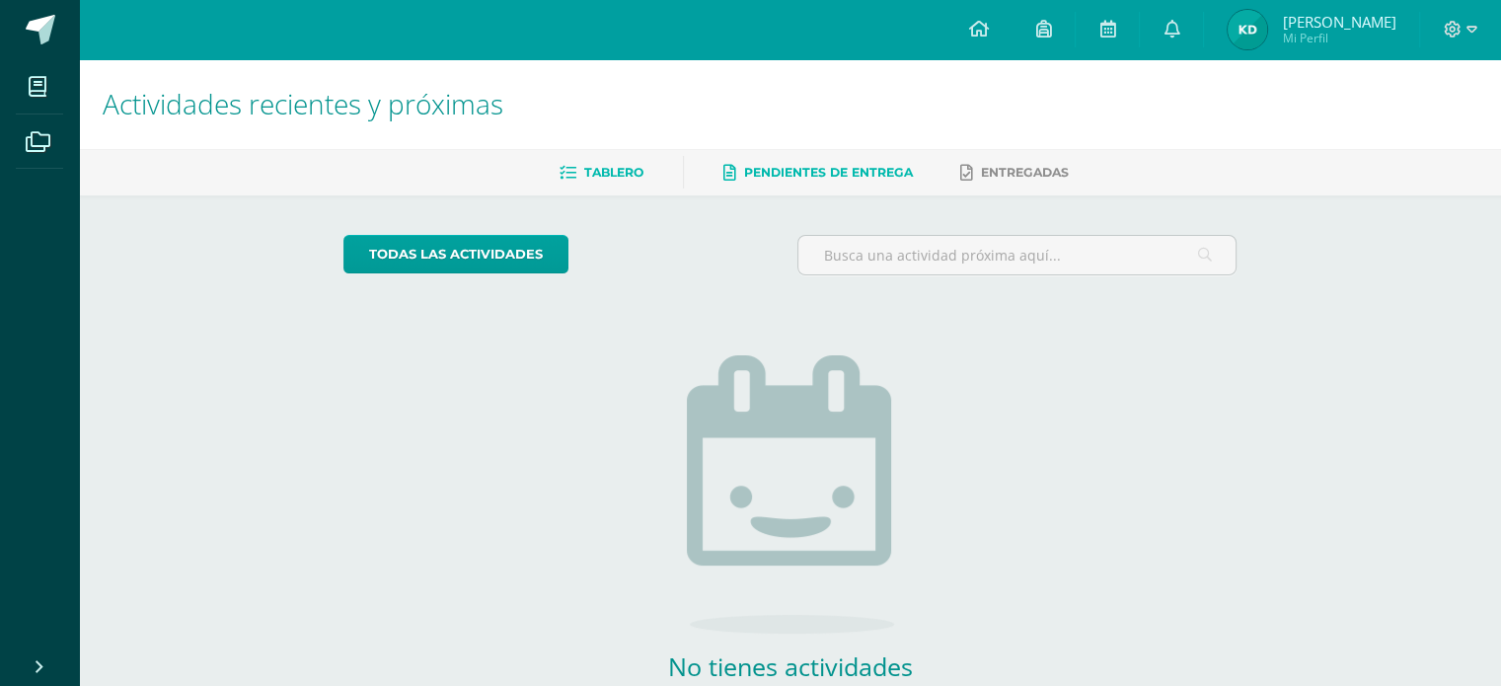
click at [857, 157] on link "Pendientes de entrega" at bounding box center [817, 173] width 189 height 32
drag, startPoint x: 0, startPoint y: 0, endPoint x: 620, endPoint y: 178, distance: 644.6
click at [620, 178] on span "Tablero" at bounding box center [613, 172] width 59 height 15
click at [36, 27] on span at bounding box center [41, 30] width 30 height 30
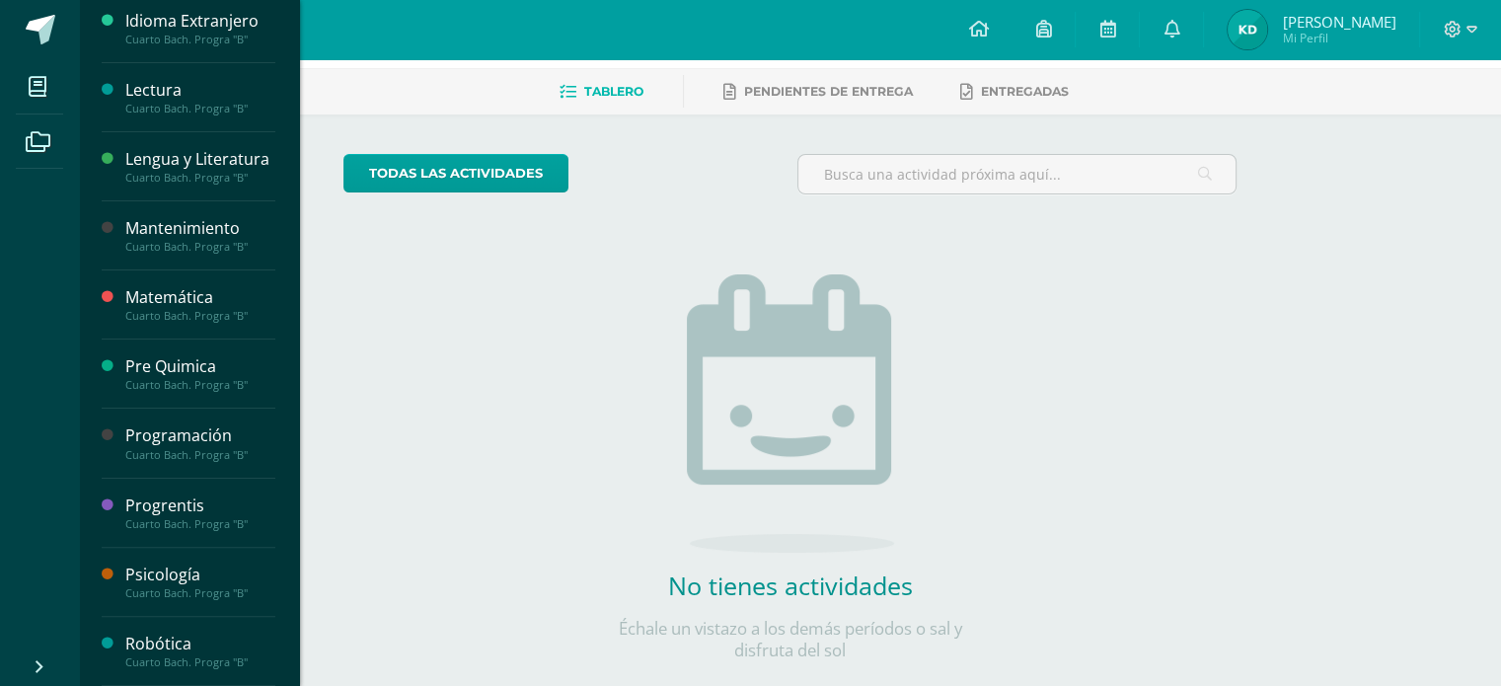
scroll to position [118, 0]
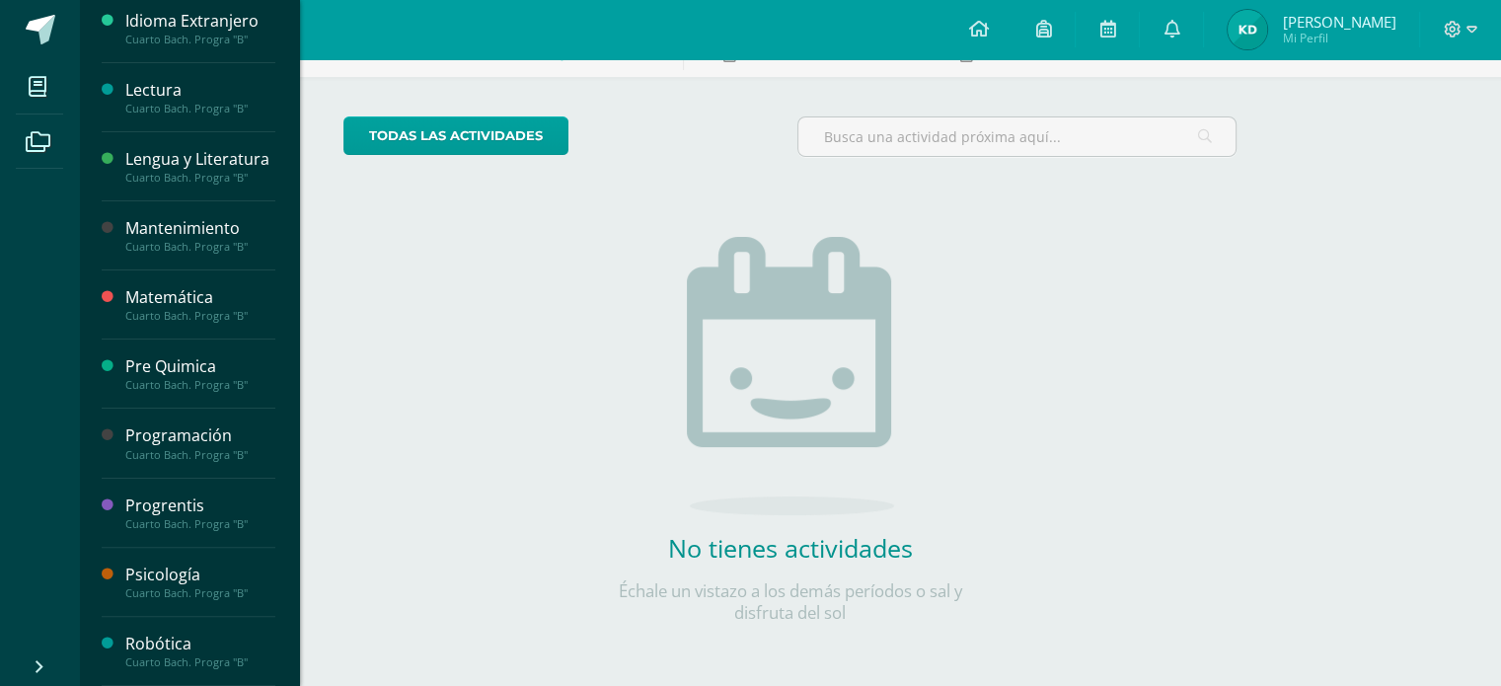
click at [170, 510] on div "Progrentis" at bounding box center [200, 505] width 150 height 23
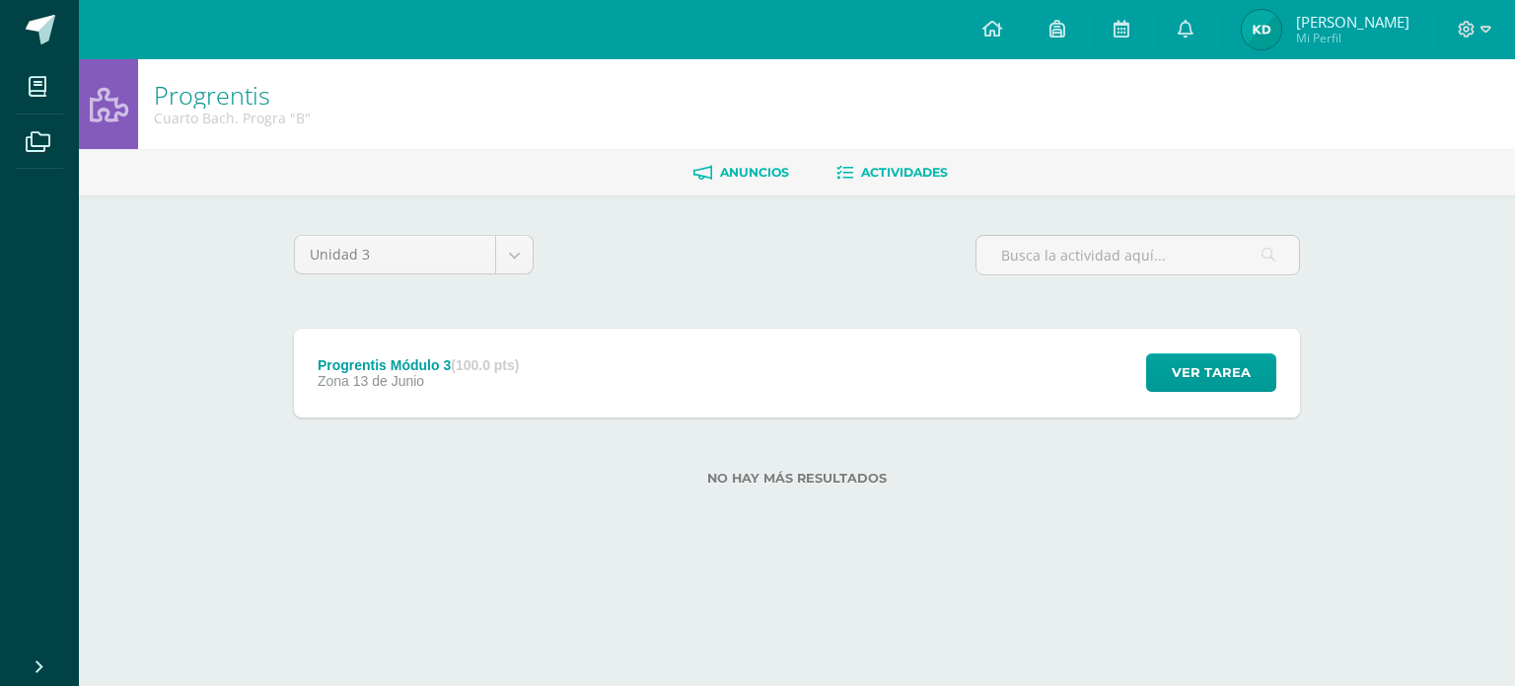
click at [725, 172] on span "Anuncios" at bounding box center [754, 172] width 69 height 15
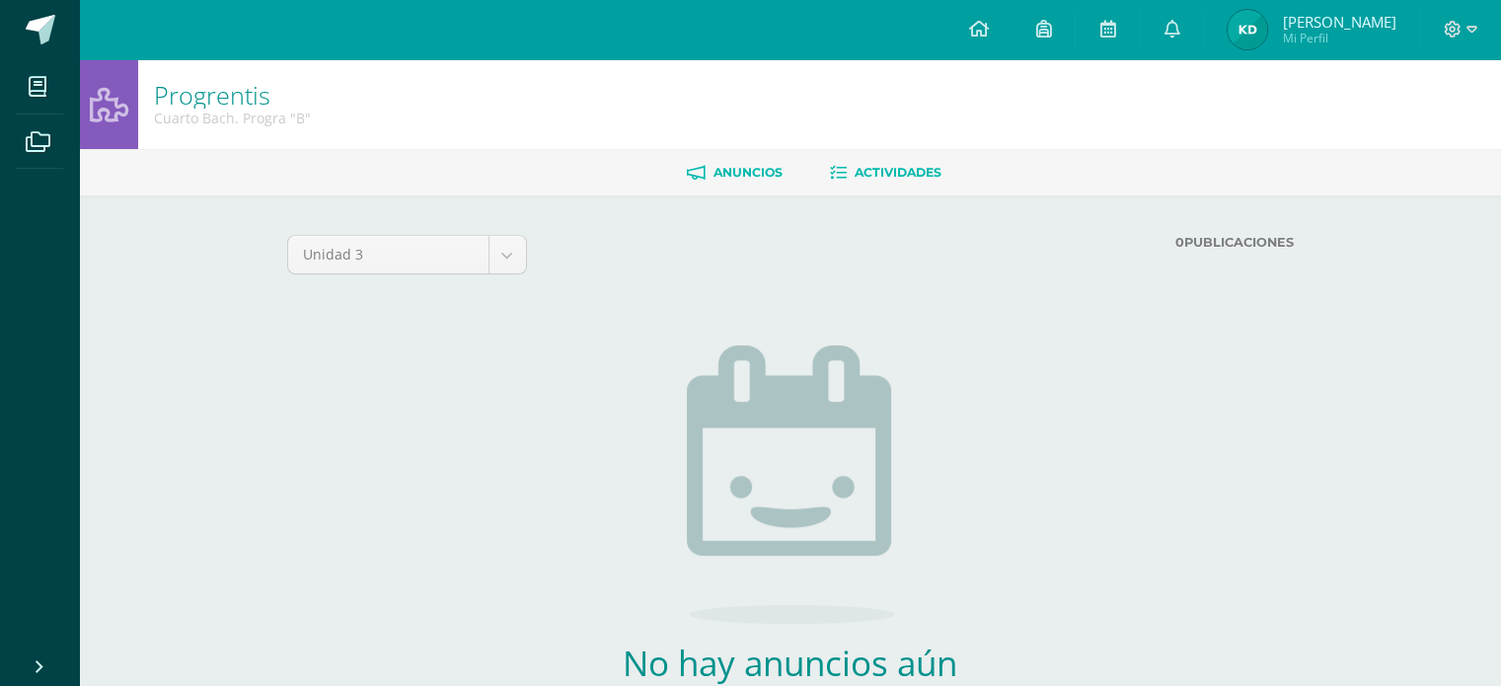
click at [908, 171] on span "Actividades" at bounding box center [897, 172] width 87 height 15
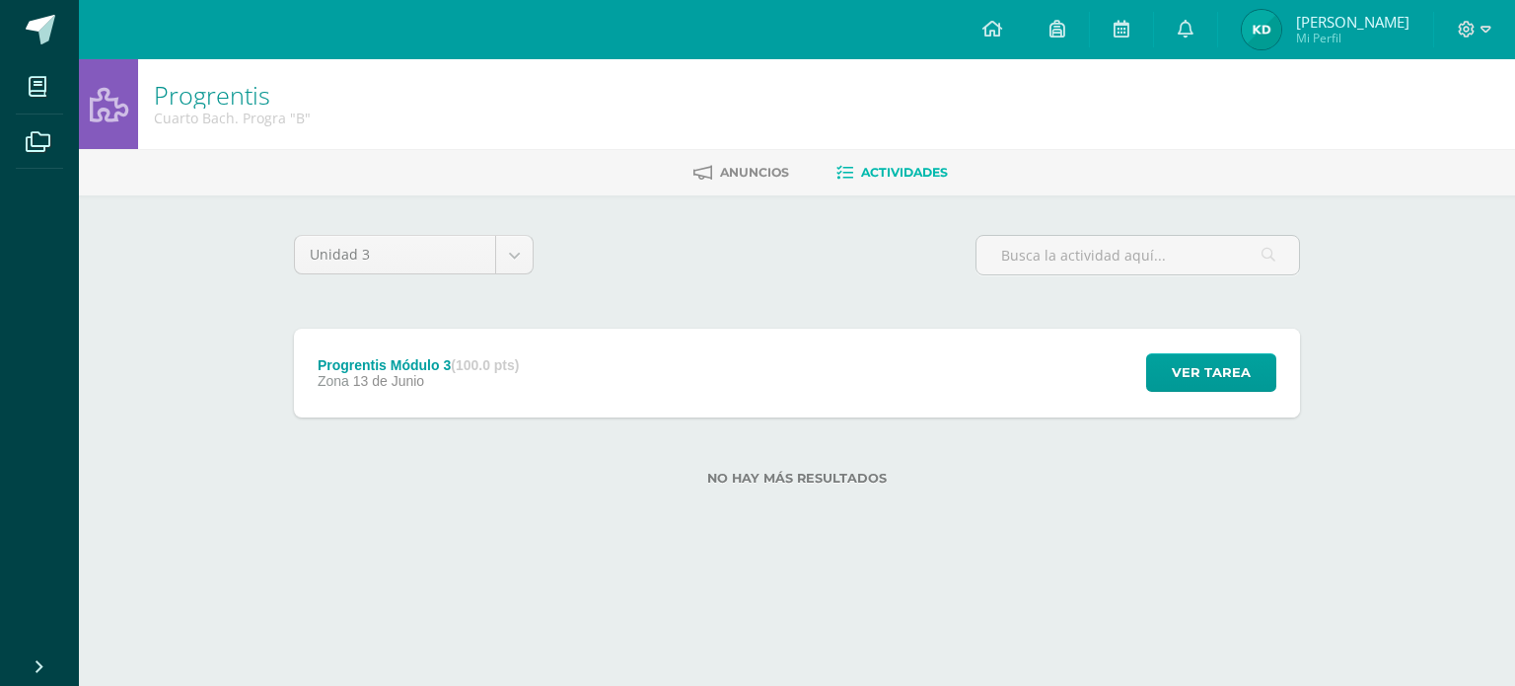
click at [847, 388] on div "Progrentis Módulo 3 (100.0 pts) Zona 13 de Junio Ver tarea Progrentis Módulo 3 …" at bounding box center [797, 373] width 1006 height 89
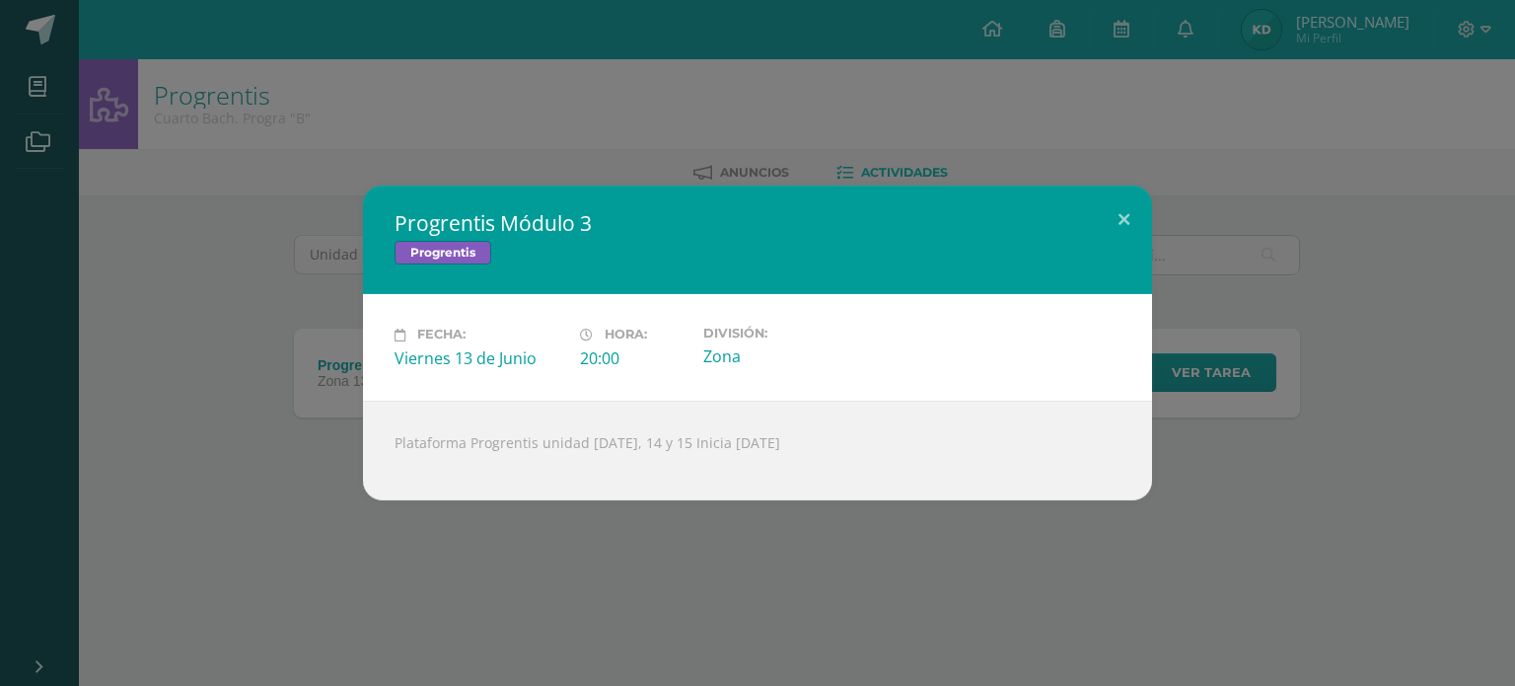
click at [674, 118] on div "Progrentis Módulo 3 Progrentis Fecha: Viernes 13 de Junio Hora: 20:00 División:…" at bounding box center [757, 343] width 1515 height 686
